Goal: Ask a question

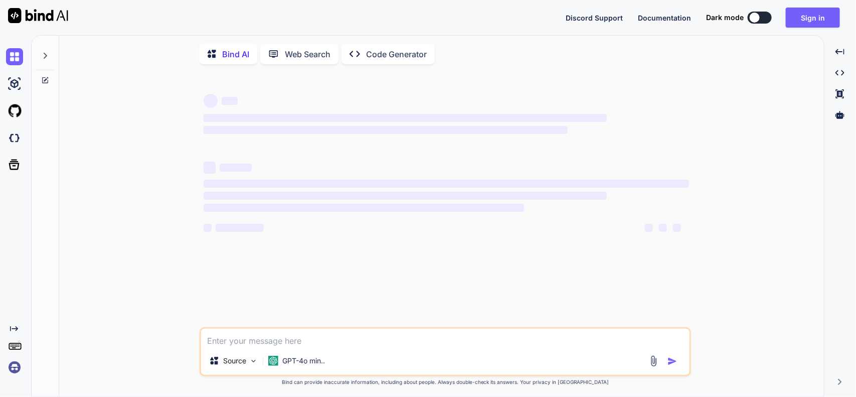
type textarea "import React, { useEffect, useRef, useState } from "react"; import { Chart, reg…"
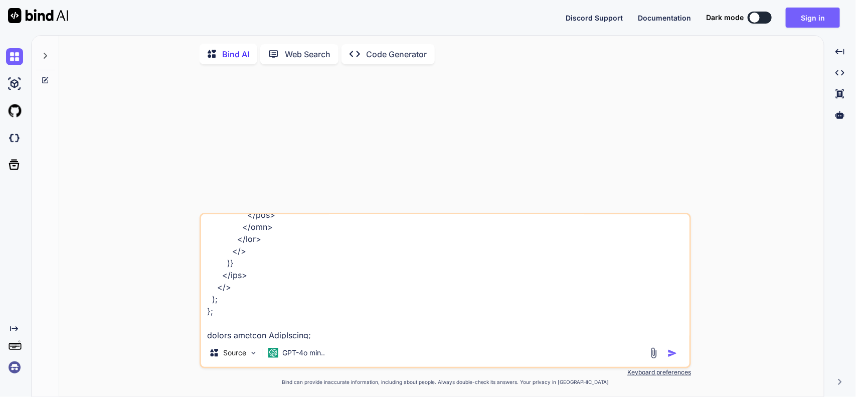
type textarea "x"
paste textarea "{ "Worked": [ { "count": "2", "currentDate": "[DATE]" }, { "count": "0", "curre…"
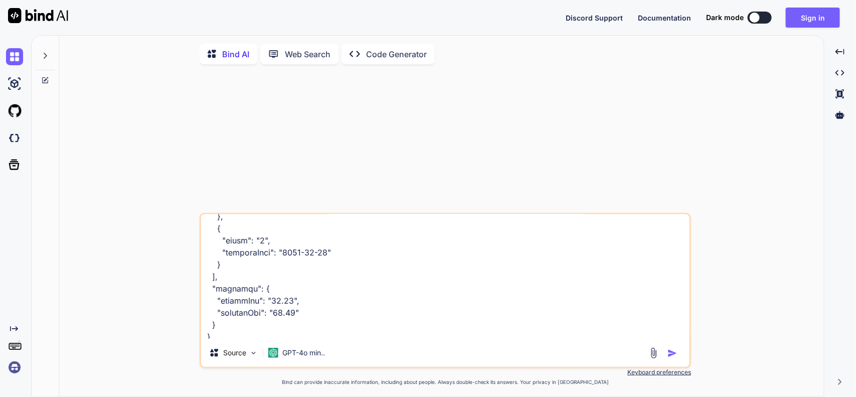
type textarea "import React, { useEffect, useRef, useState } from "react"; import { Chart, reg…"
click at [676, 355] on img "button" at bounding box center [673, 353] width 10 height 10
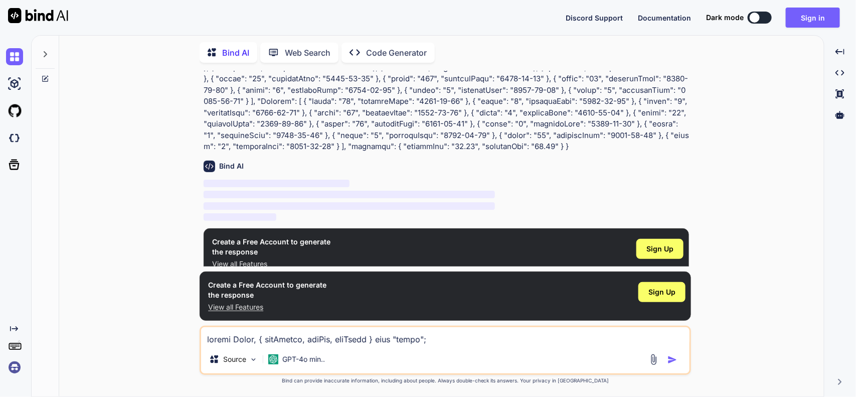
scroll to position [511, 0]
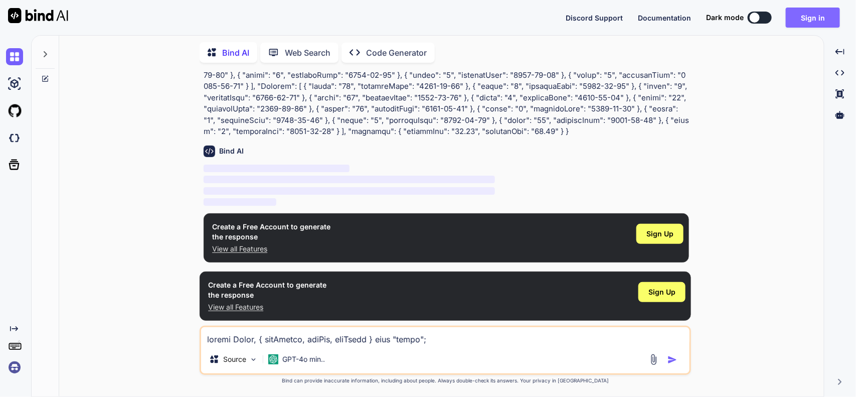
click at [809, 16] on button "Sign in" at bounding box center [813, 18] width 54 height 20
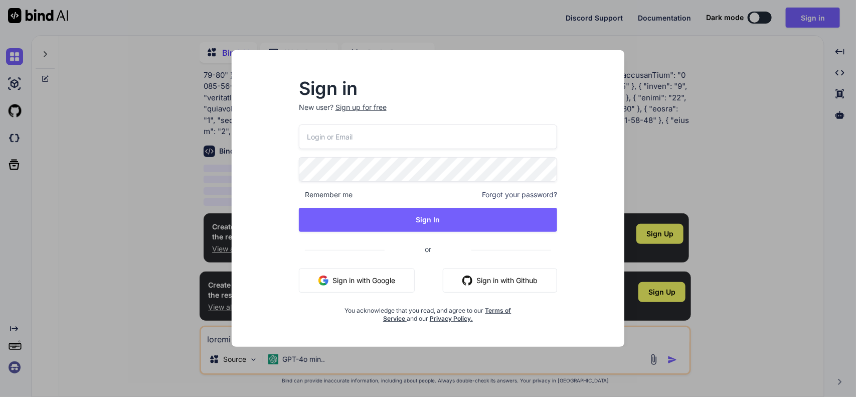
click at [359, 135] on input "email" at bounding box center [428, 136] width 259 height 25
drag, startPoint x: 317, startPoint y: 138, endPoint x: 355, endPoint y: 151, distance: 40.6
click at [317, 138] on input "[EMAIL_ADDRESS][DOMAIN_NAME]" at bounding box center [428, 136] width 259 height 25
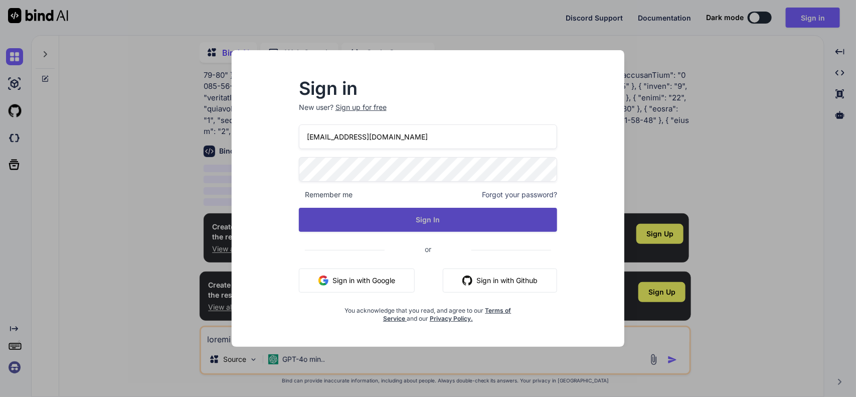
type input "[EMAIL_ADDRESS][DOMAIN_NAME]"
click at [436, 219] on button "Sign In" at bounding box center [428, 220] width 259 height 24
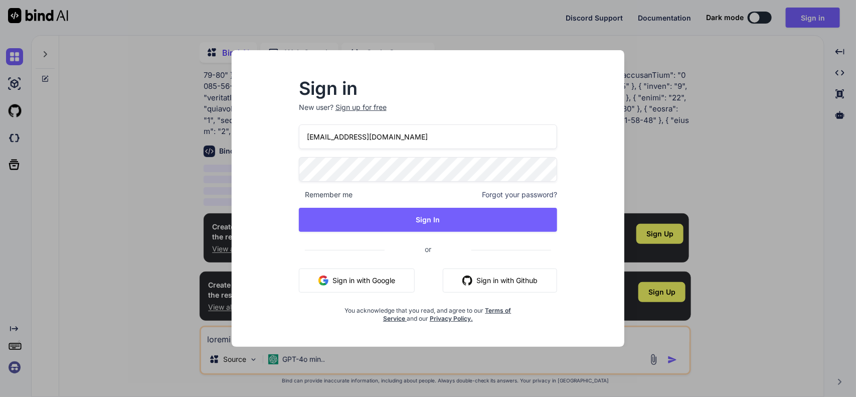
click at [332, 236] on div "[EMAIL_ADDRESS][DOMAIN_NAME] Remember me Forgot your password? Sign In or Sign …" at bounding box center [428, 223] width 259 height 198
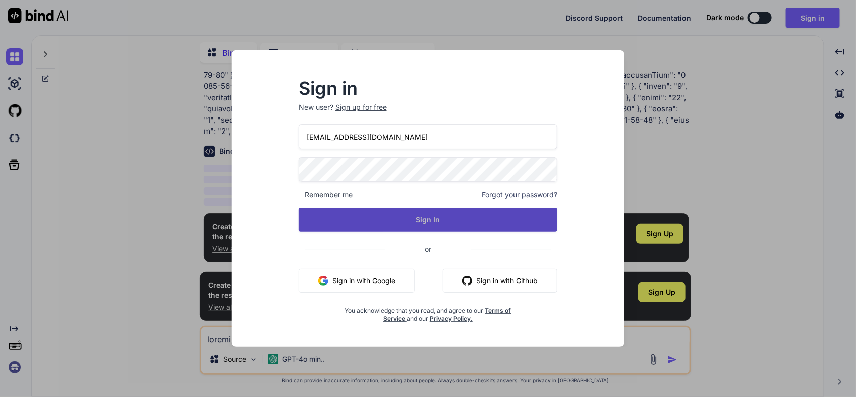
click at [347, 219] on button "Sign In" at bounding box center [428, 220] width 259 height 24
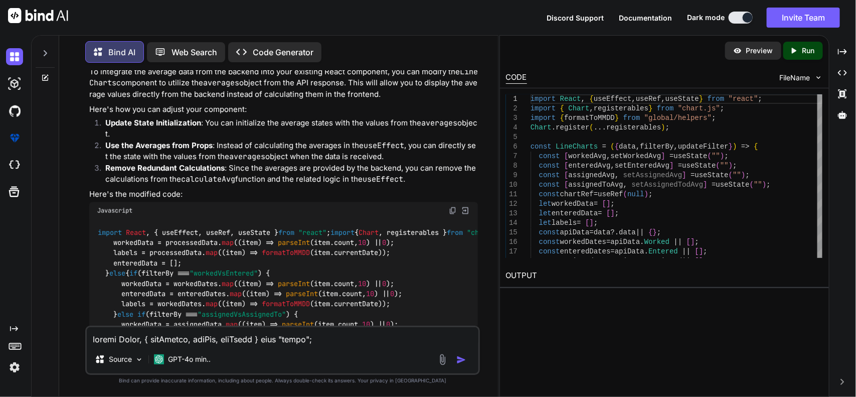
scroll to position [721, 0]
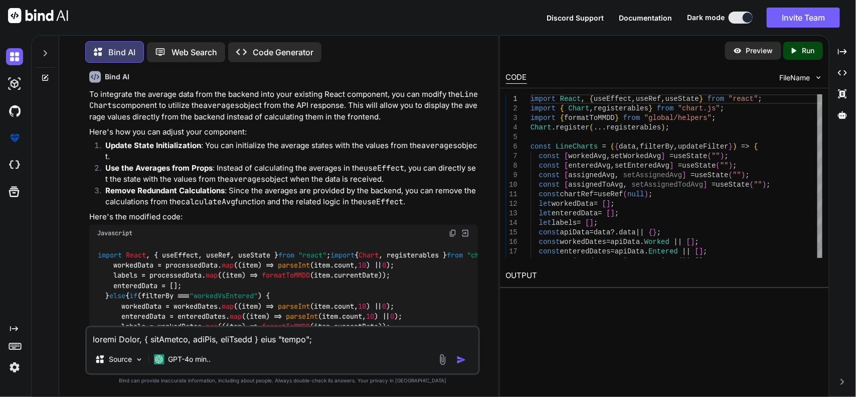
click at [451, 231] on img at bounding box center [453, 233] width 8 height 8
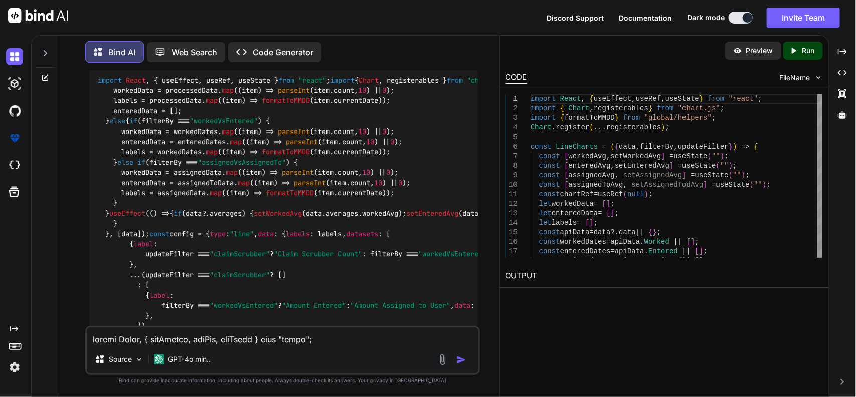
scroll to position [909, 0]
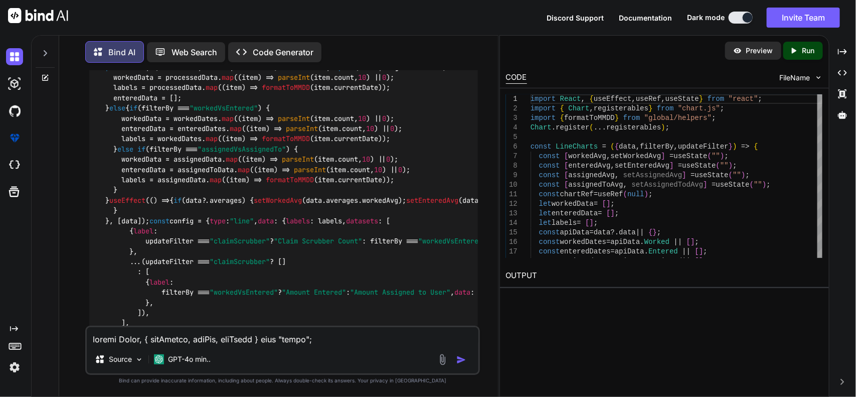
click at [279, 340] on textarea at bounding box center [283, 336] width 392 height 18
paste textarea "useEffect(() => { if (filterBy === "workedVsEntered") { console.log("dAtdssddsa…"
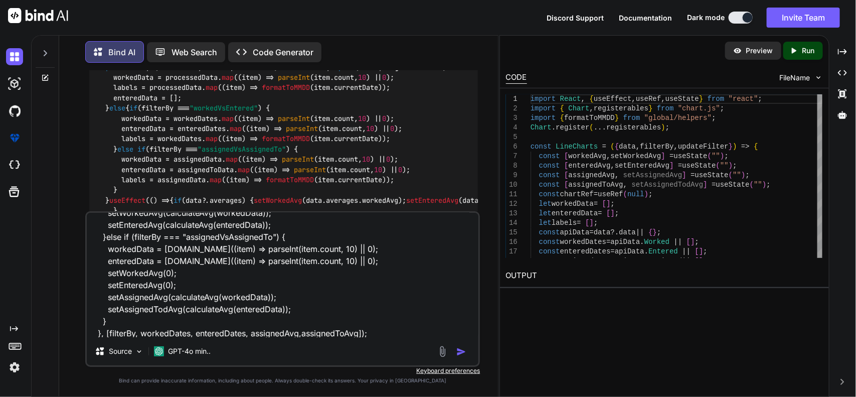
type textarea "its say undfined data in console useEffect(() => { if (filterBy === "workedVsEn…"
click at [458, 346] on div at bounding box center [454, 352] width 34 height 12
click at [463, 350] on img "button" at bounding box center [462, 352] width 10 height 10
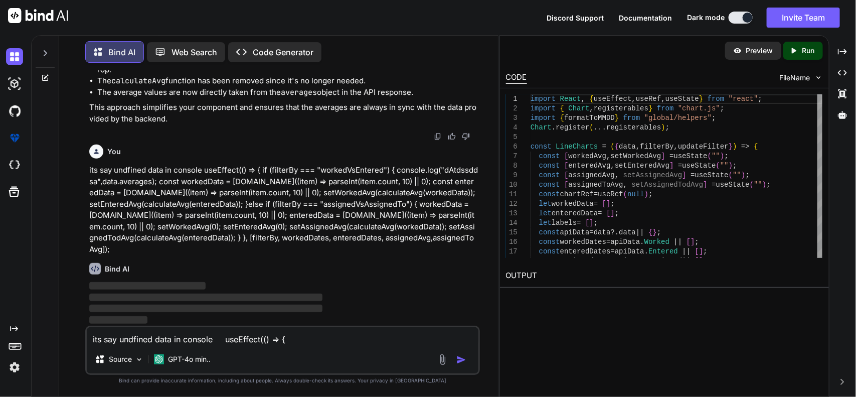
scroll to position [3096, 0]
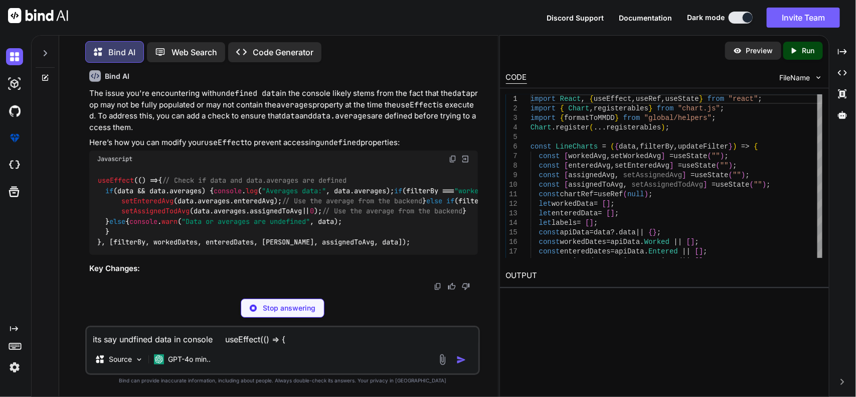
click at [399, 207] on div "useEffect ( () => { // Check if data and data.averages are defined if (data && …" at bounding box center [283, 212] width 389 height 88
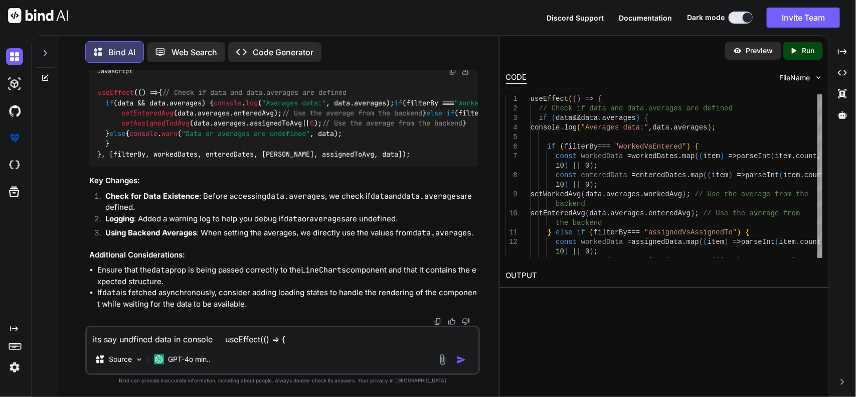
scroll to position [3352, 0]
click at [453, 75] on img at bounding box center [453, 71] width 8 height 8
click at [260, 332] on textarea "its say undfined data in console useEffect(() => { if (filterBy === "workedVsEn…" at bounding box center [283, 336] width 392 height 18
paste textarea "{ "success": true, "data": { "assigned": [ { "currentDate": "[DATE]", "count": …"
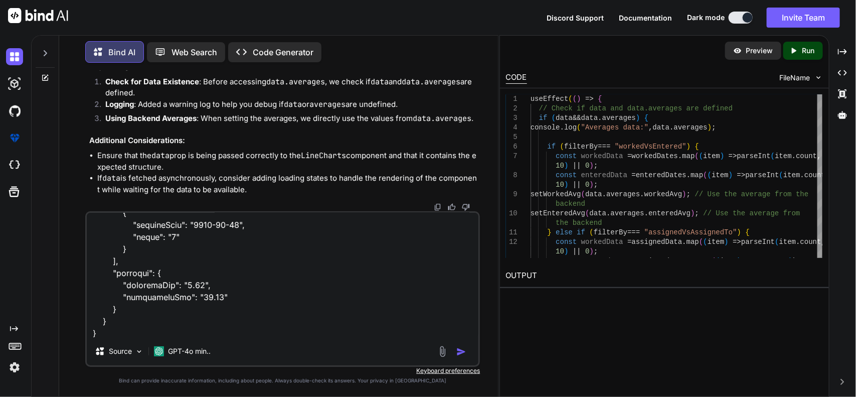
type textarea "resposne for worked vs entered : { "success": true, "data": { "assigned": [ { "…"
click at [463, 349] on img "button" at bounding box center [462, 352] width 10 height 10
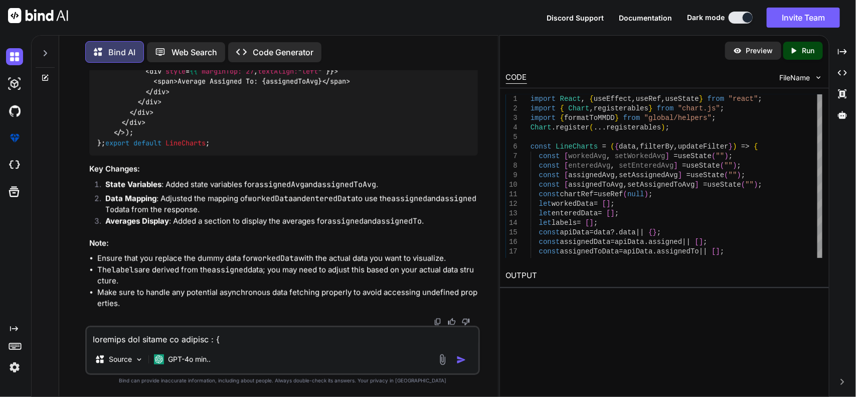
scroll to position [4397, 0]
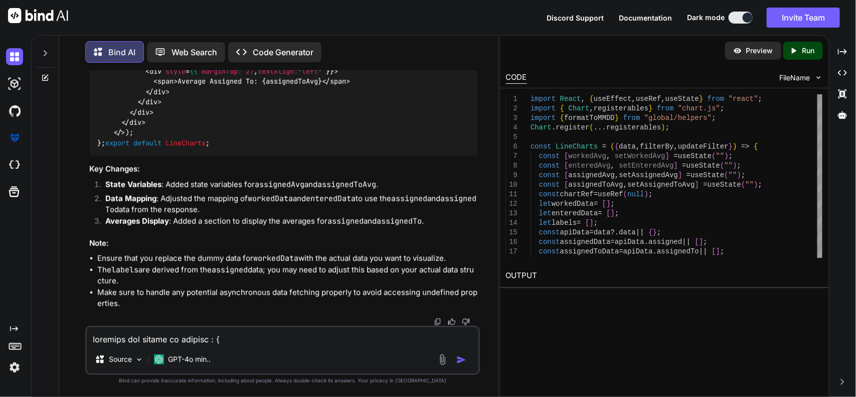
click at [267, 347] on div "Source GPT-4o min.." at bounding box center [282, 350] width 395 height 49
click at [289, 334] on textarea at bounding box center [283, 336] width 392 height 18
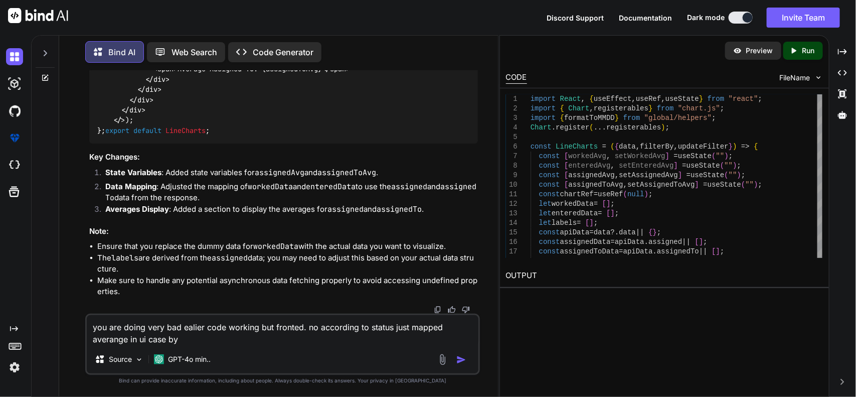
type textarea "you are doing very bad ealier code working but fronted. no according to status …"
click at [463, 357] on img "button" at bounding box center [462, 360] width 10 height 10
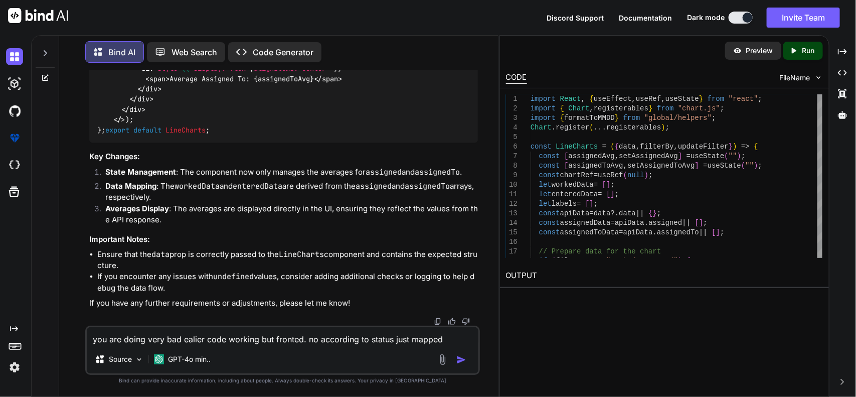
scroll to position [5642, 0]
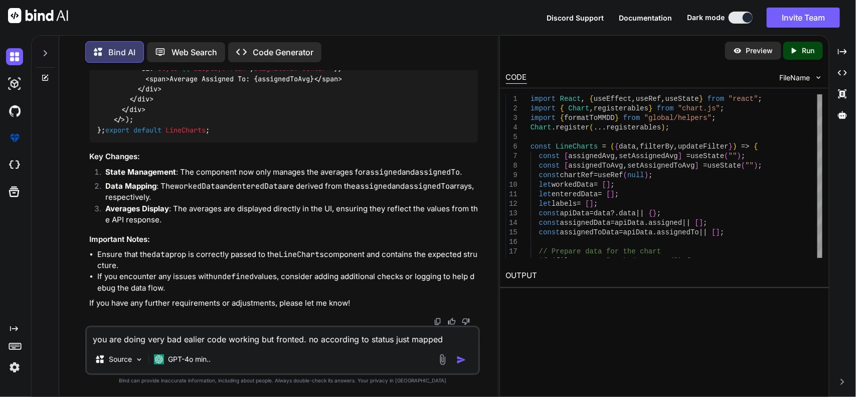
click at [205, 341] on textarea "you are doing very bad ealier code working but fronted. no according to status …" at bounding box center [283, 336] width 392 height 18
paste textarea "{ "Worked": [ { "count": "2", "currentDate": "[DATE]" }, { "count": "0", "curre…"
type textarea "access verage from there { "Worked": [ { "count": "2", "currentDate": "[DATE]" …"
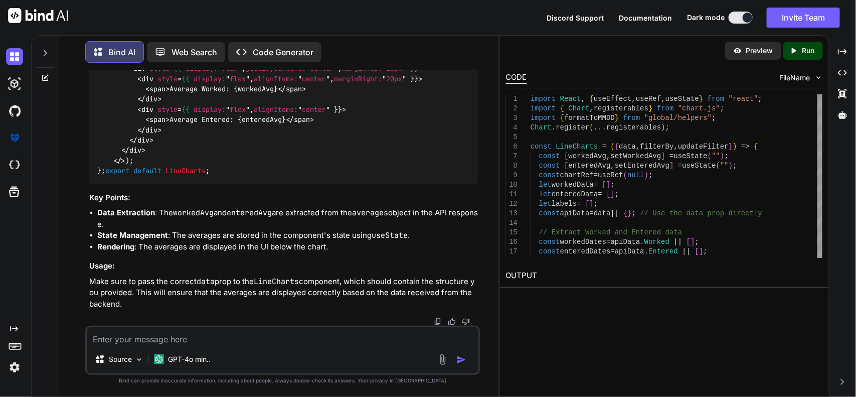
scroll to position [7534, 0]
